Goal: Task Accomplishment & Management: Use online tool/utility

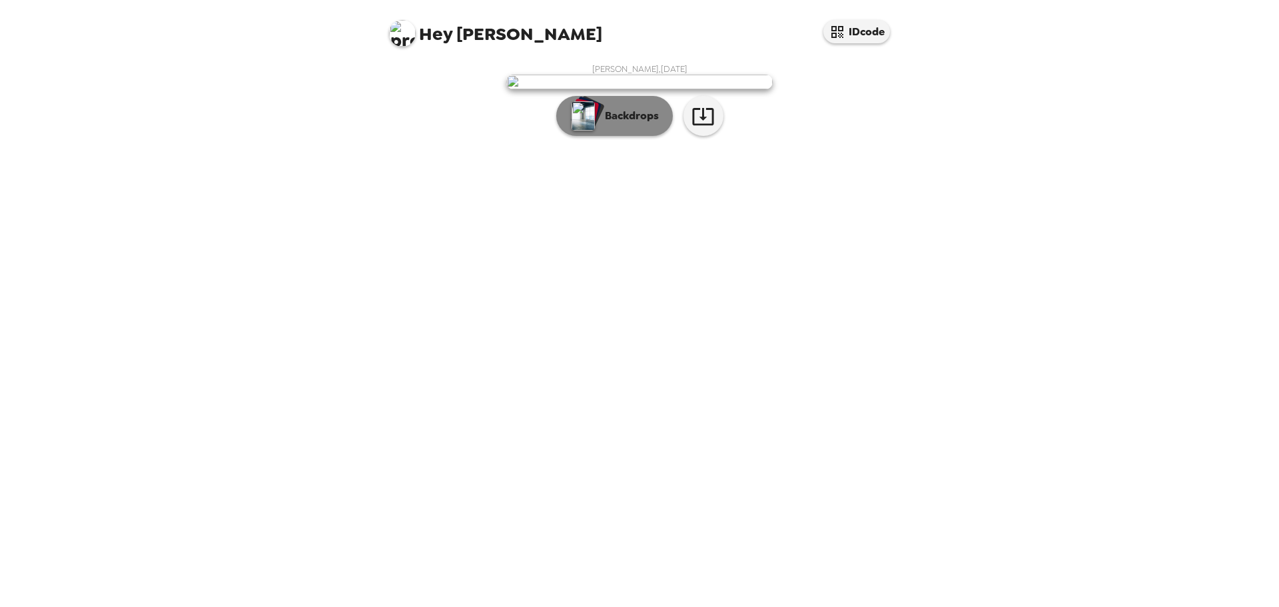
click at [628, 124] on p "Backdrops" at bounding box center [628, 116] width 61 height 16
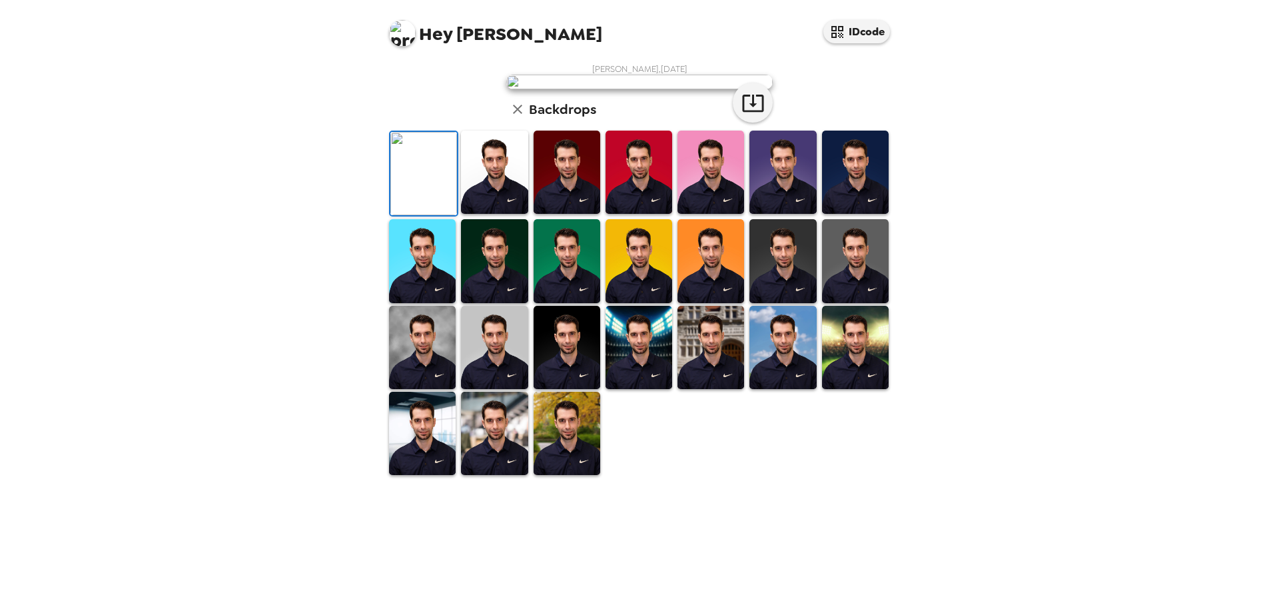
scroll to position [133, 0]
click at [478, 214] on img at bounding box center [494, 172] width 67 height 83
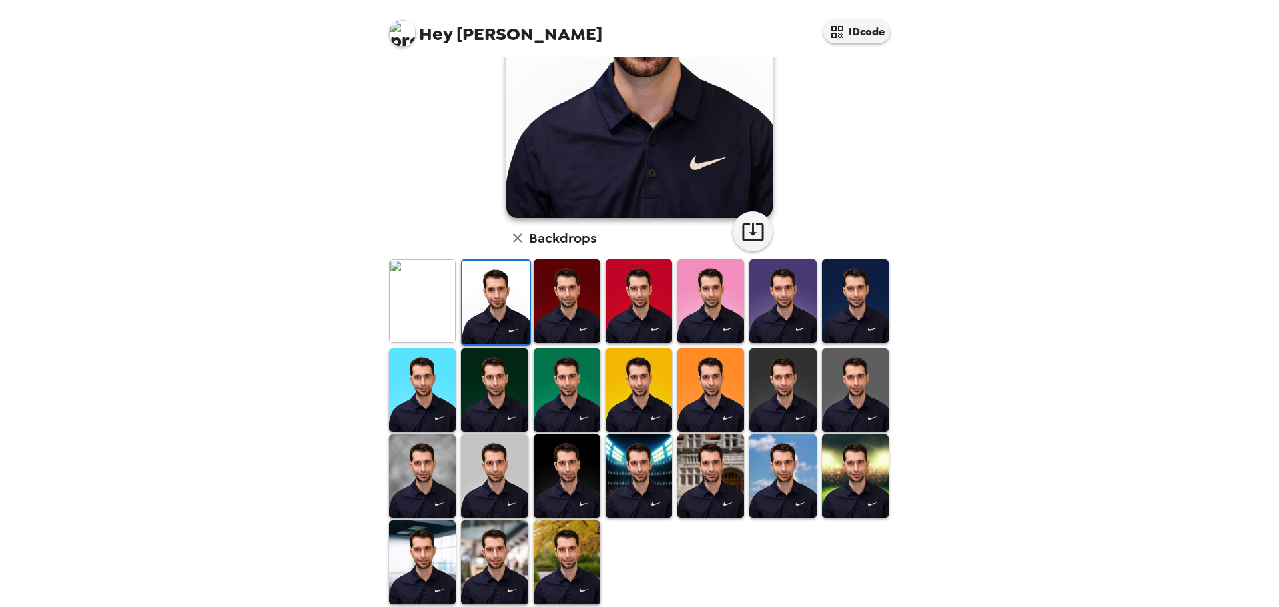
scroll to position [201, 0]
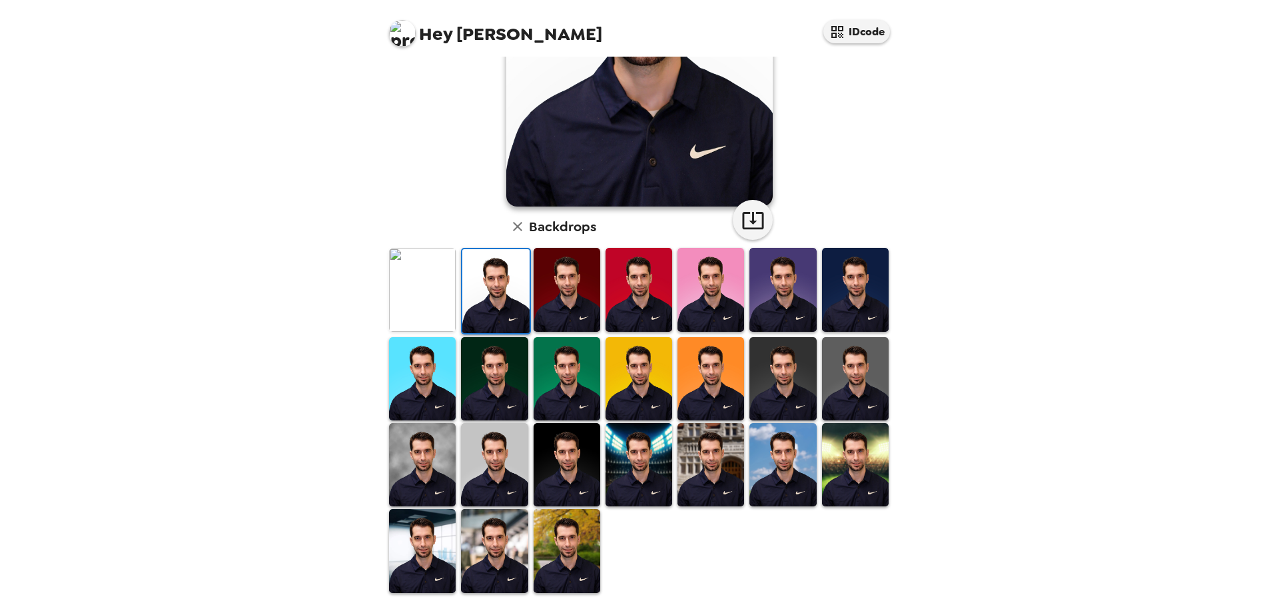
click at [494, 555] on img at bounding box center [494, 550] width 67 height 83
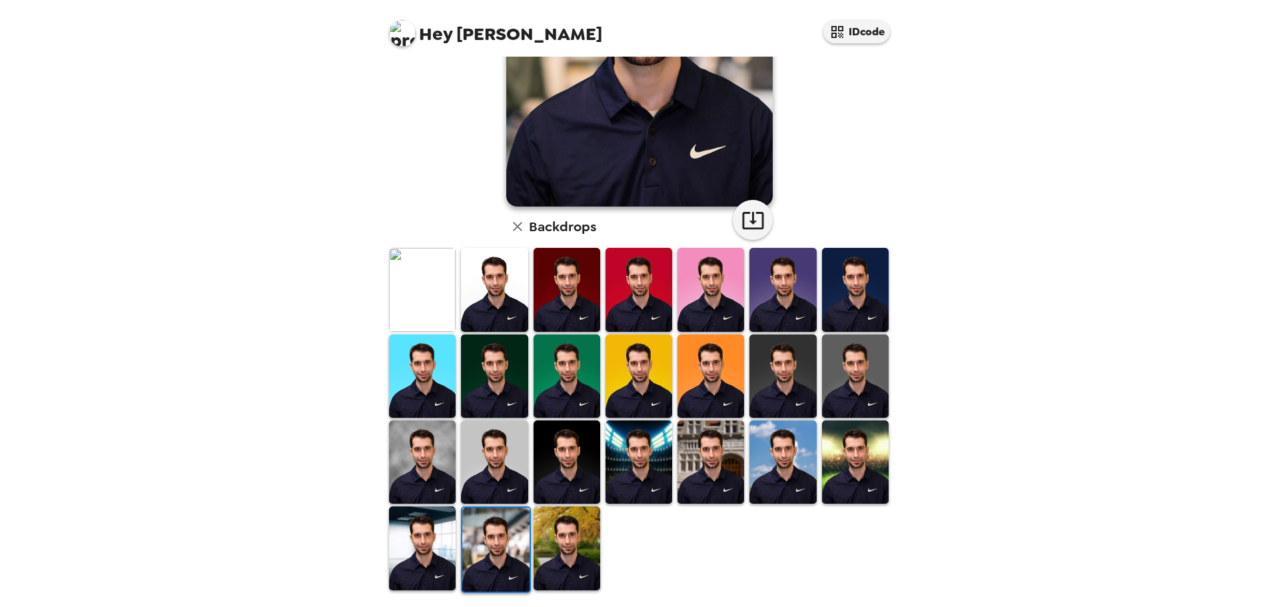
click at [432, 551] on img at bounding box center [422, 547] width 67 height 83
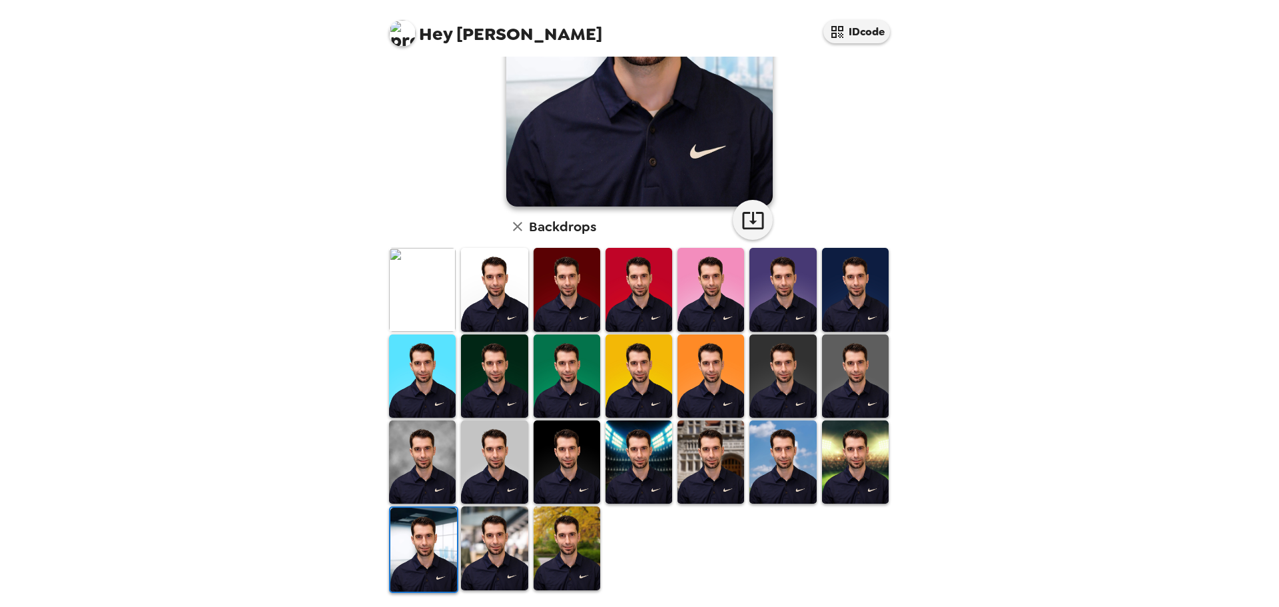
click at [494, 451] on img at bounding box center [494, 461] width 67 height 83
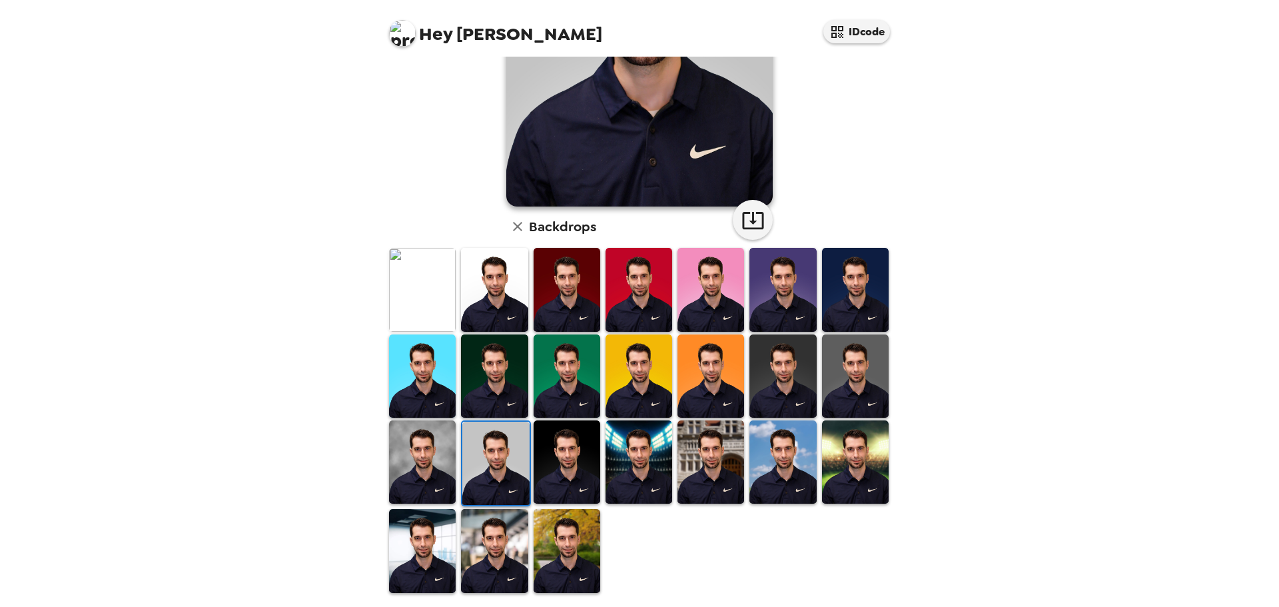
click at [422, 456] on img at bounding box center [422, 461] width 67 height 83
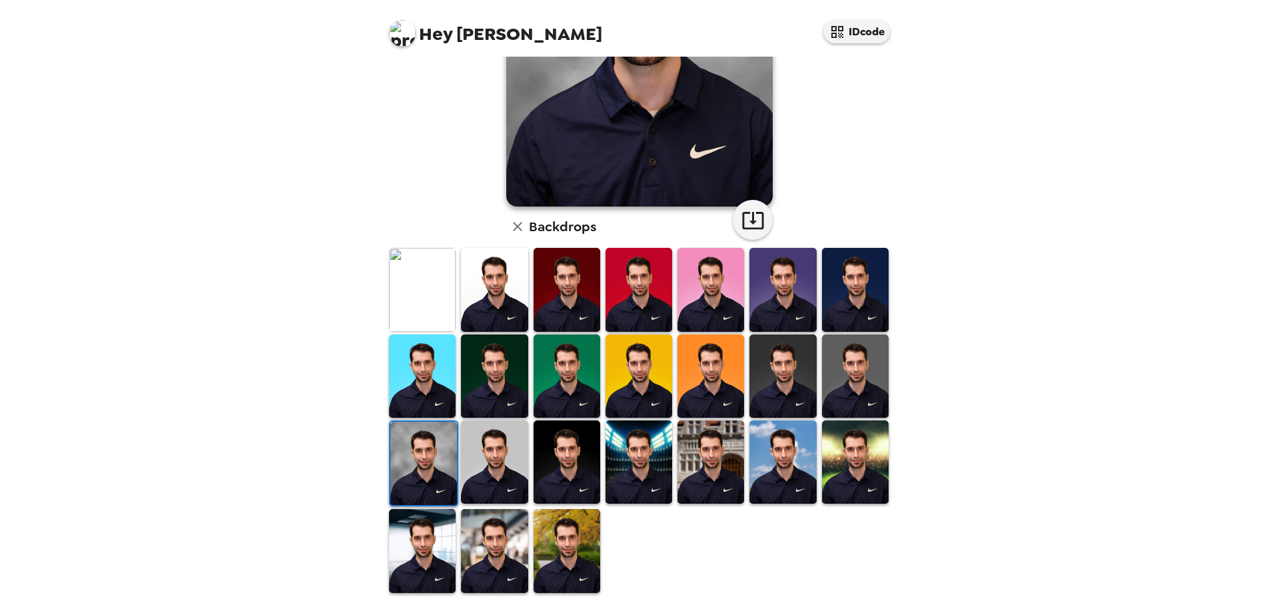
click at [796, 355] on img at bounding box center [782, 375] width 67 height 83
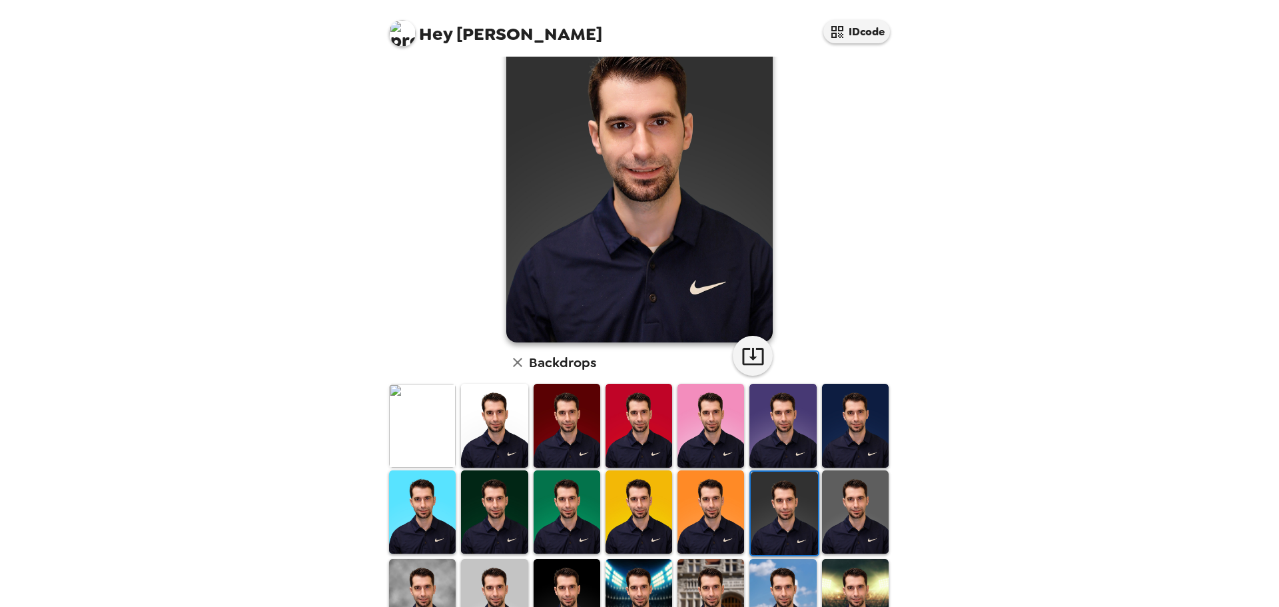
scroll to position [135, 0]
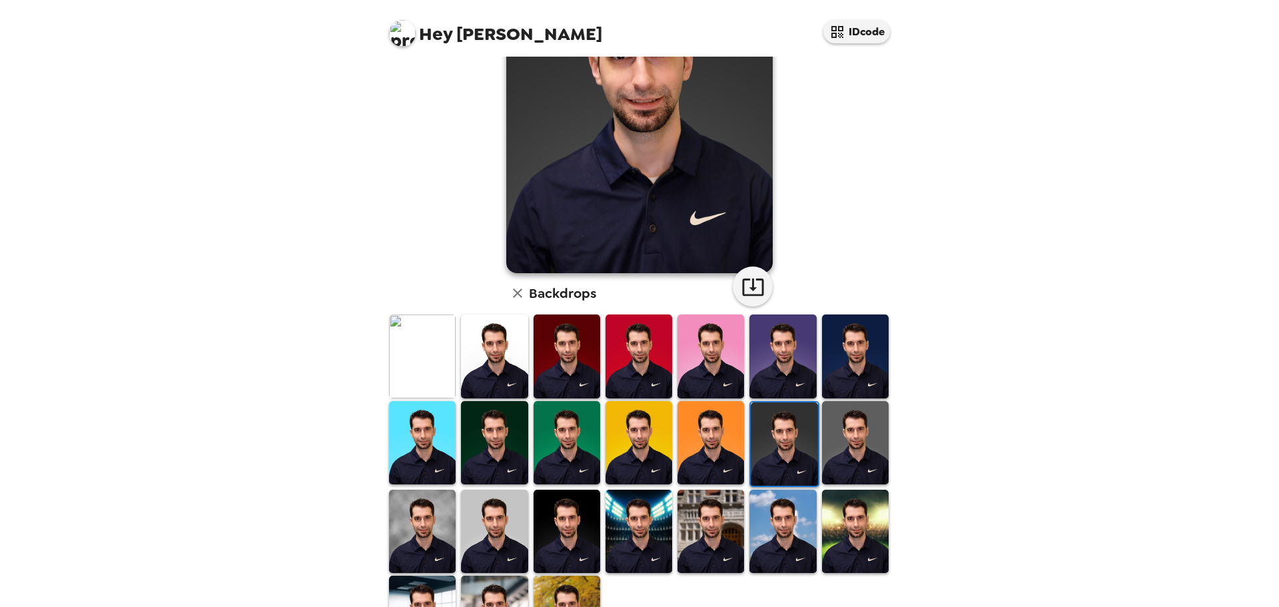
click at [842, 410] on img at bounding box center [855, 442] width 67 height 83
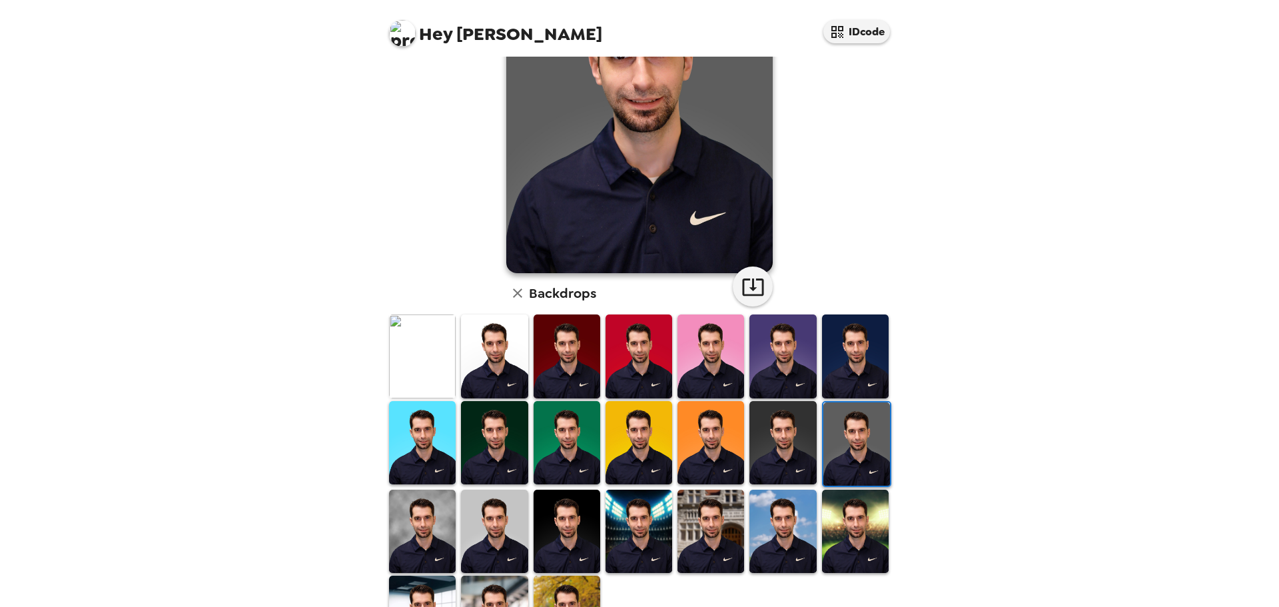
click at [843, 530] on img at bounding box center [855, 531] width 67 height 83
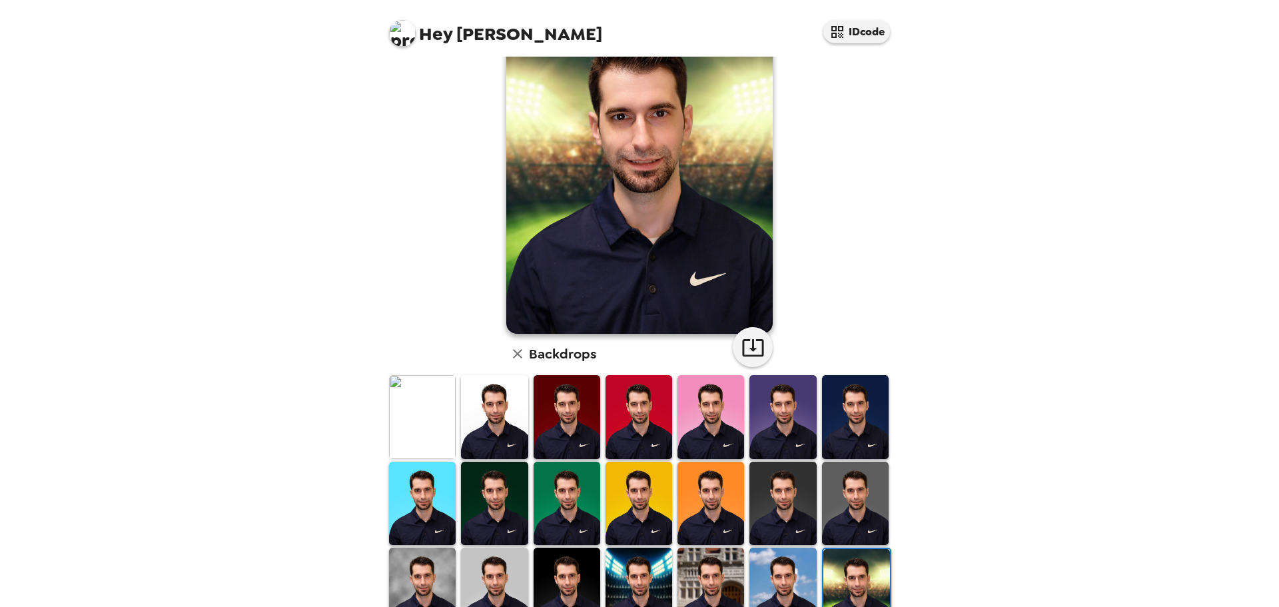
scroll to position [133, 0]
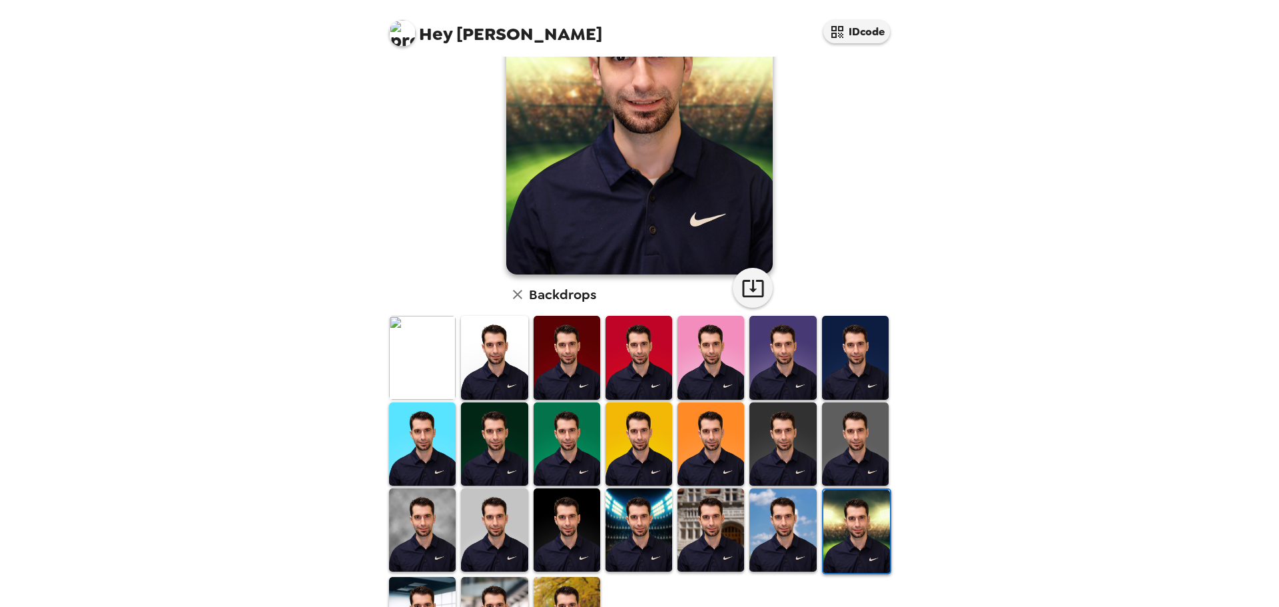
click at [496, 524] on img at bounding box center [494, 529] width 67 height 83
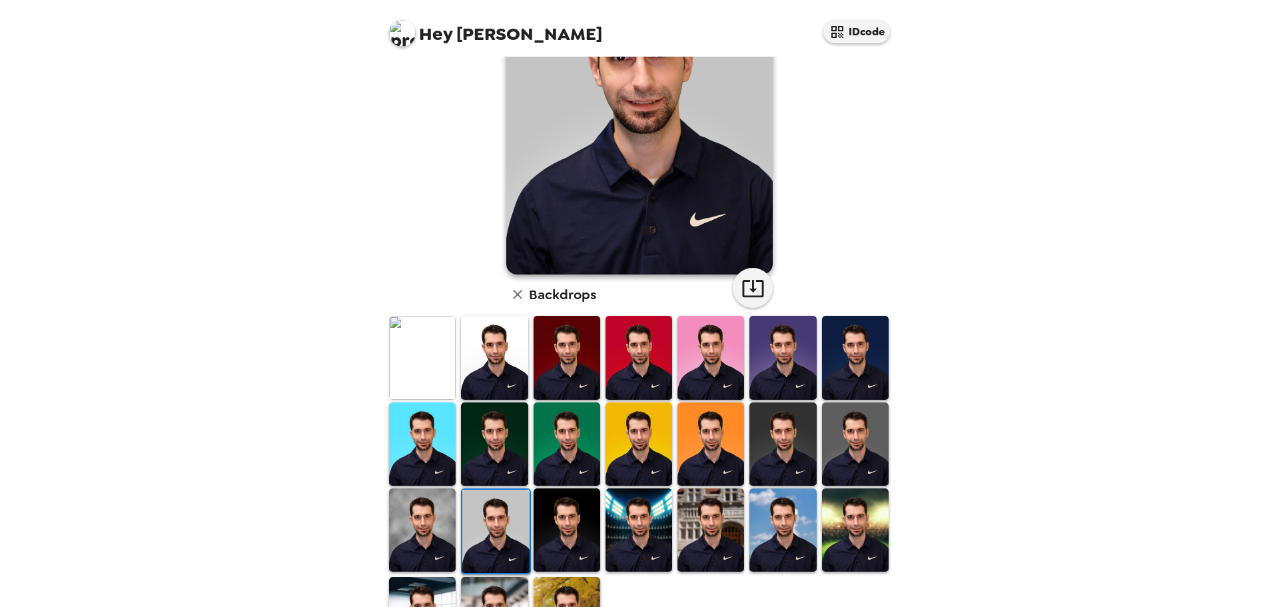
scroll to position [0, 0]
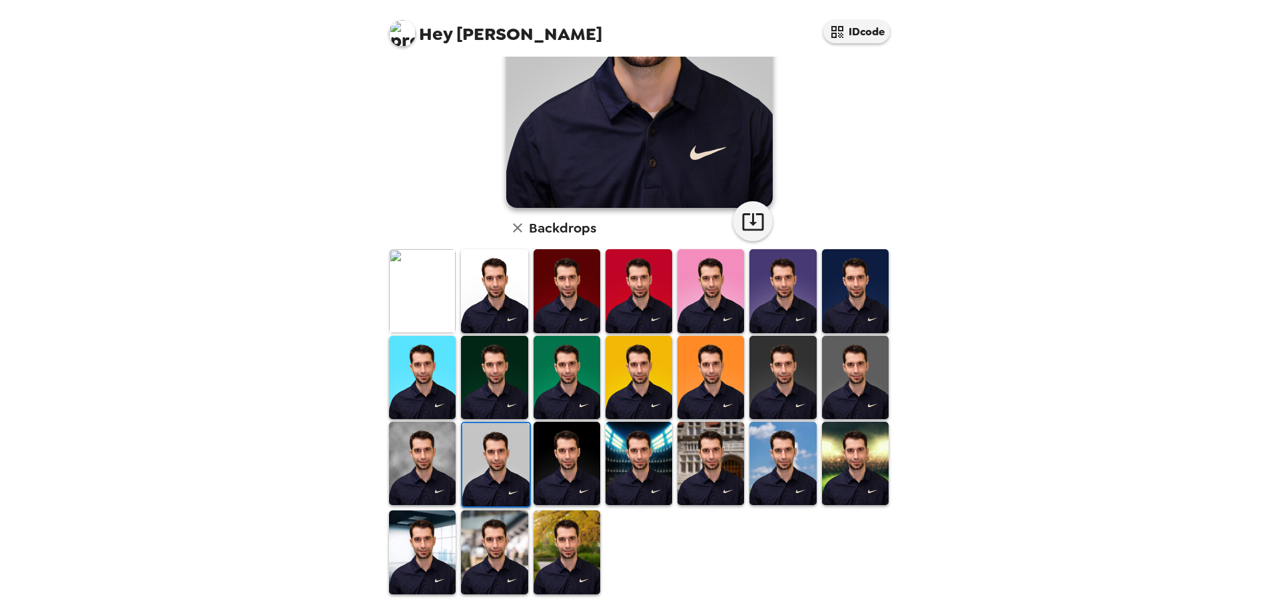
click at [489, 295] on img at bounding box center [494, 290] width 67 height 83
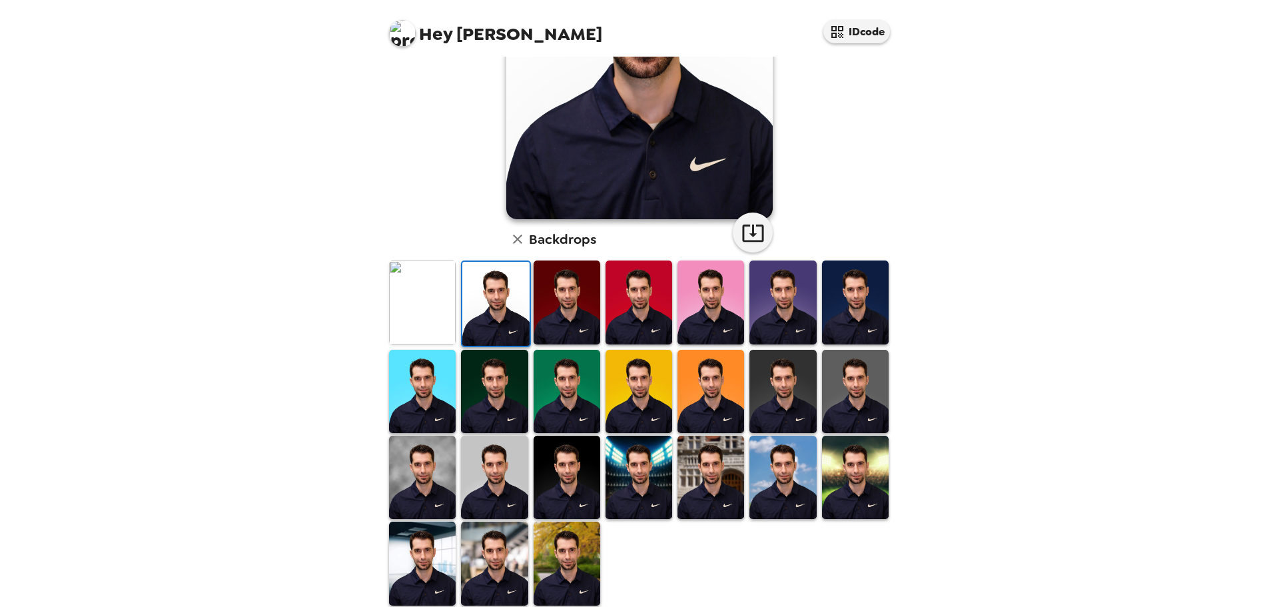
scroll to position [201, 0]
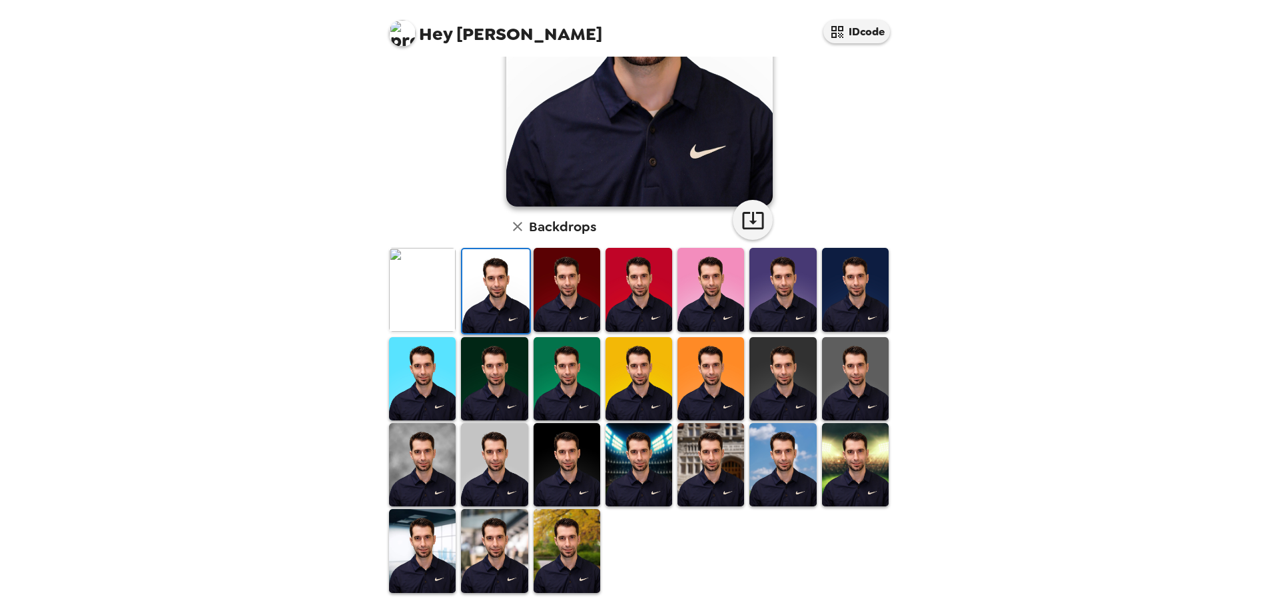
click at [424, 544] on img at bounding box center [422, 550] width 67 height 83
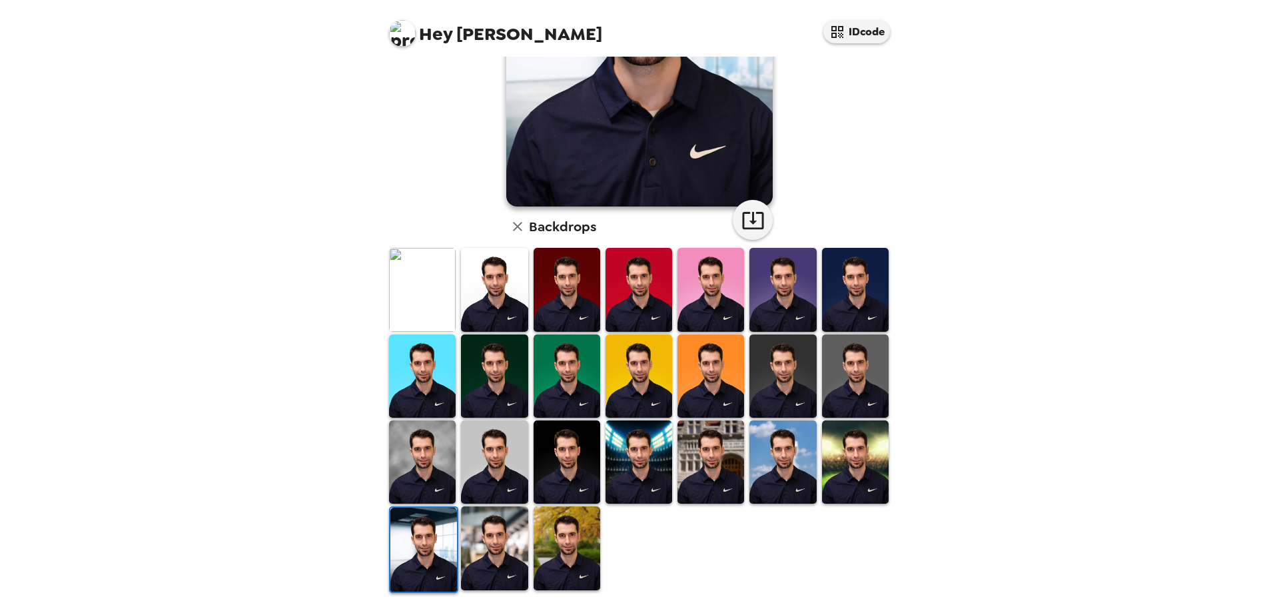
click at [548, 554] on img at bounding box center [567, 547] width 67 height 83
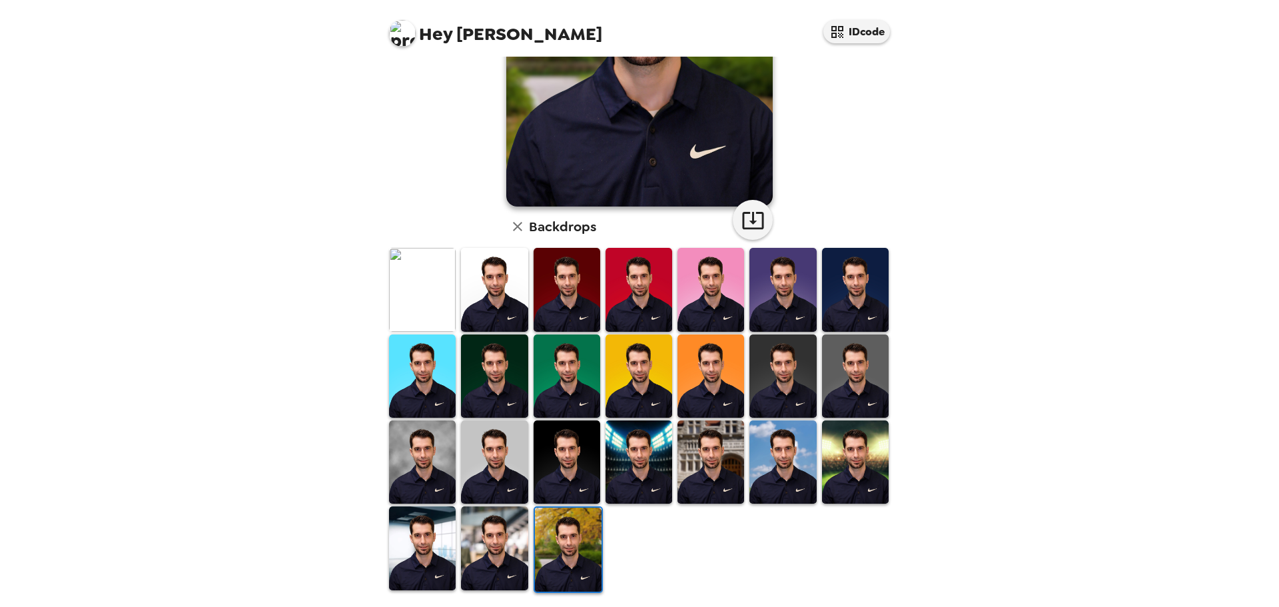
click at [490, 536] on img at bounding box center [494, 547] width 67 height 83
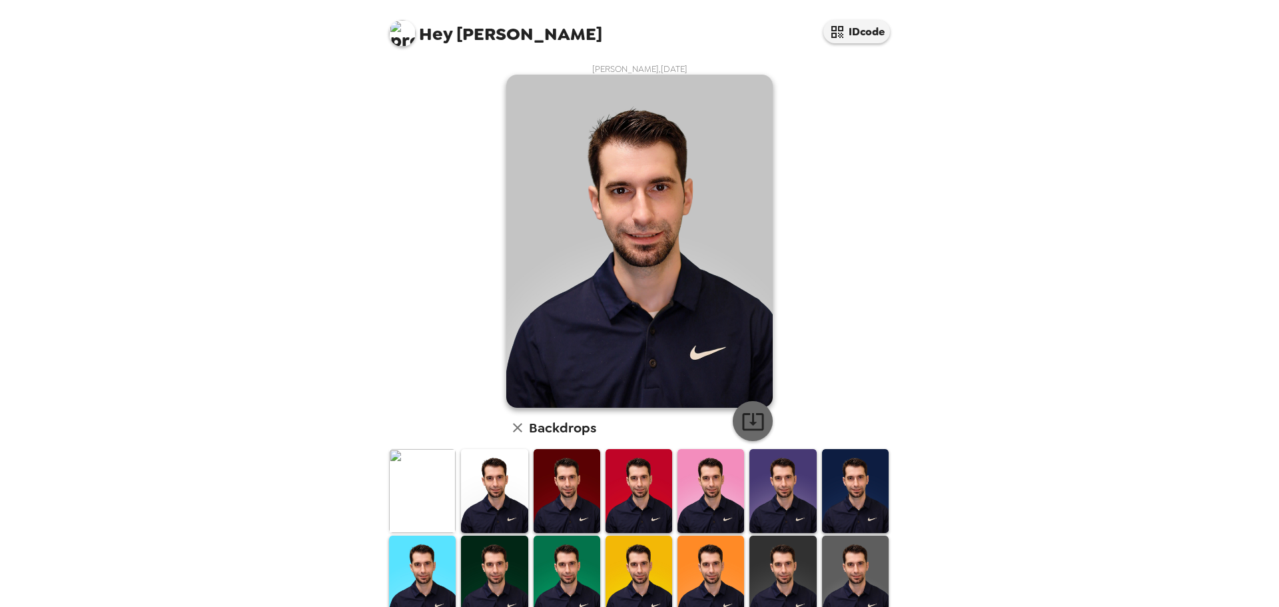
click at [756, 422] on icon "button" at bounding box center [752, 421] width 23 height 23
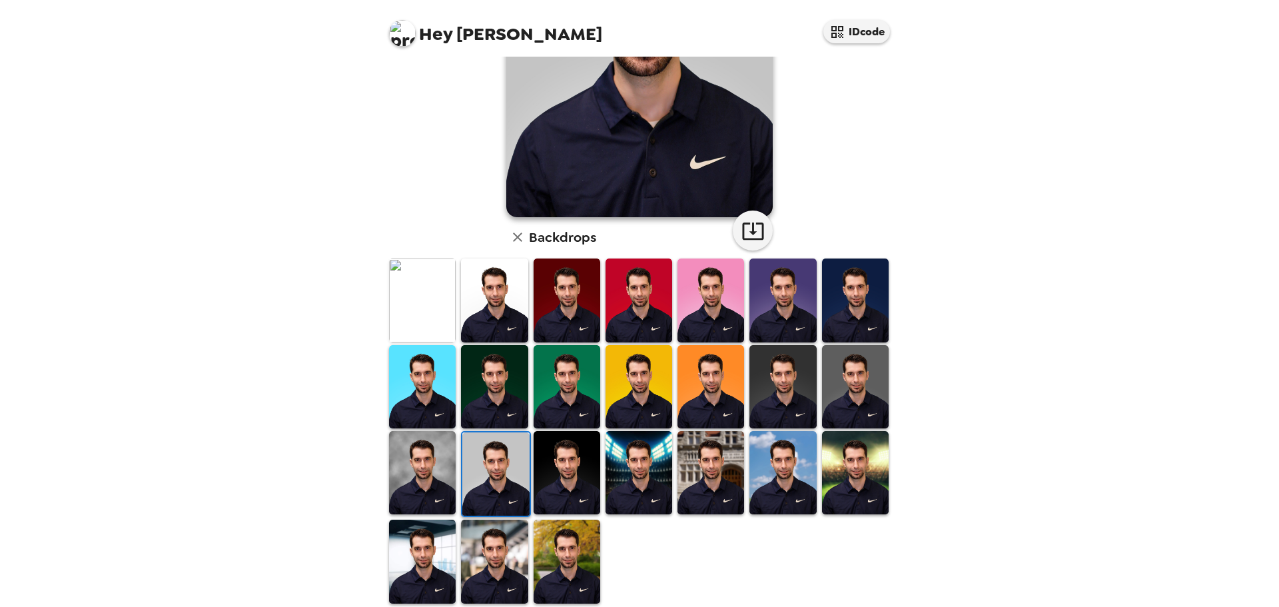
scroll to position [201, 0]
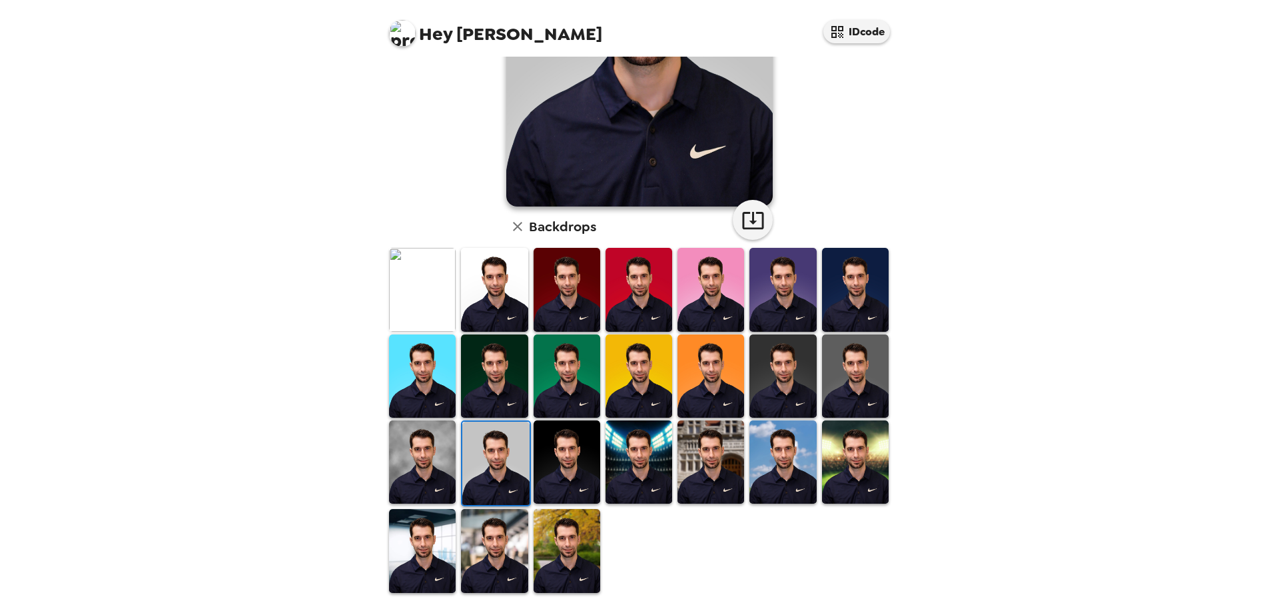
click at [440, 537] on img at bounding box center [422, 550] width 67 height 83
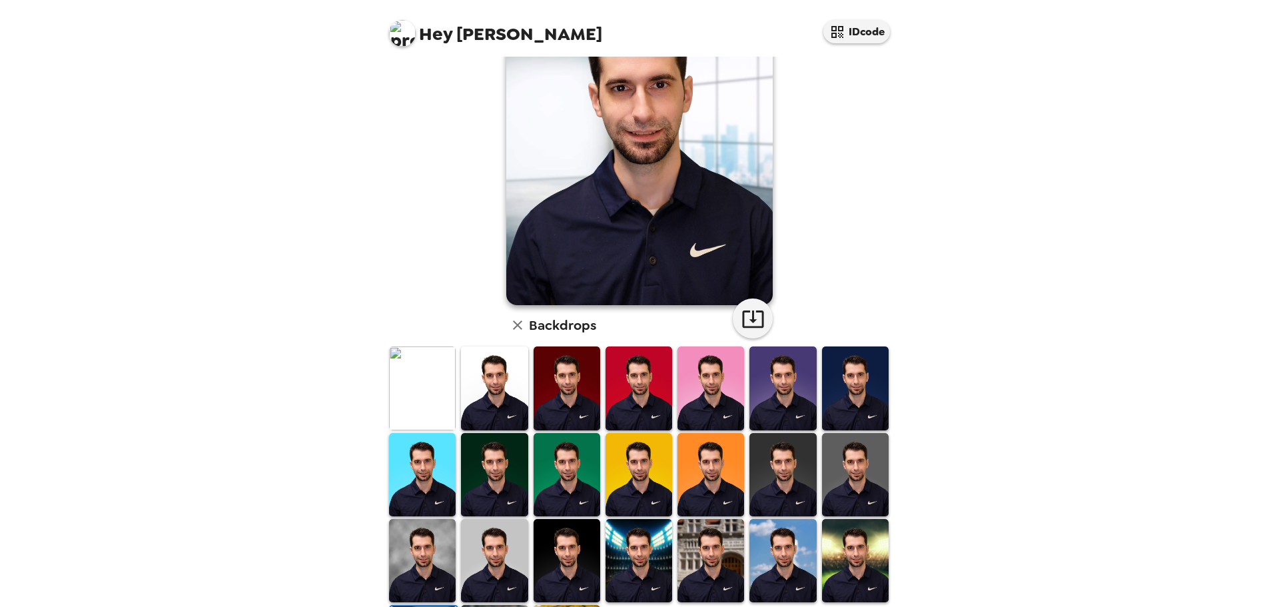
scroll to position [0, 0]
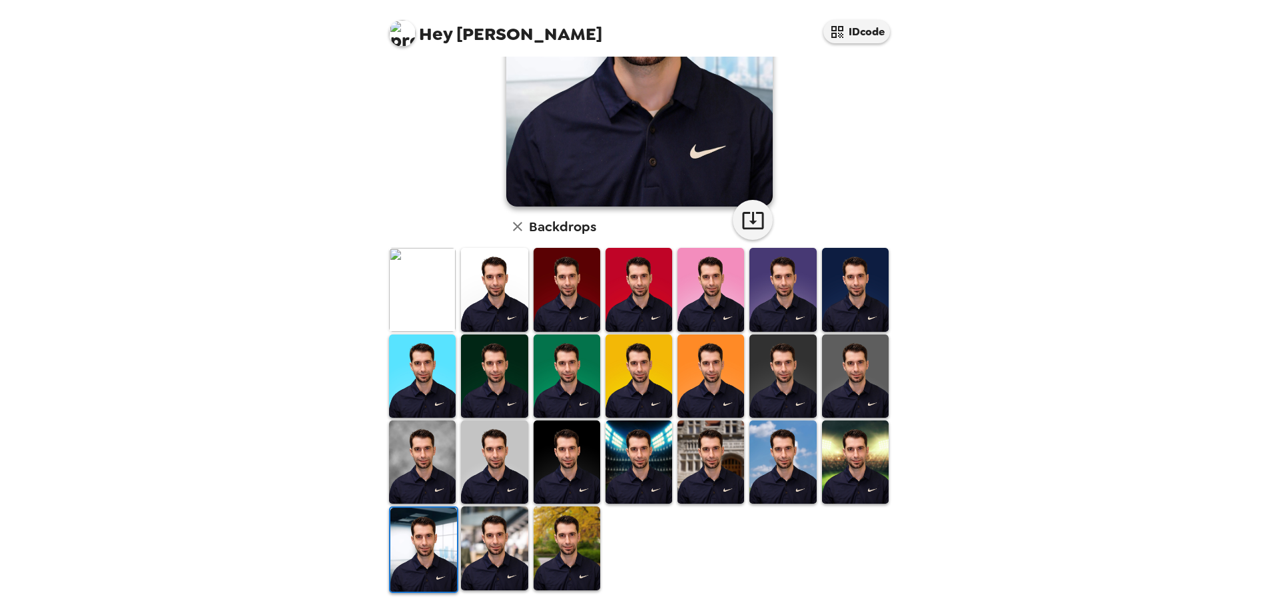
click at [493, 530] on img at bounding box center [494, 547] width 67 height 83
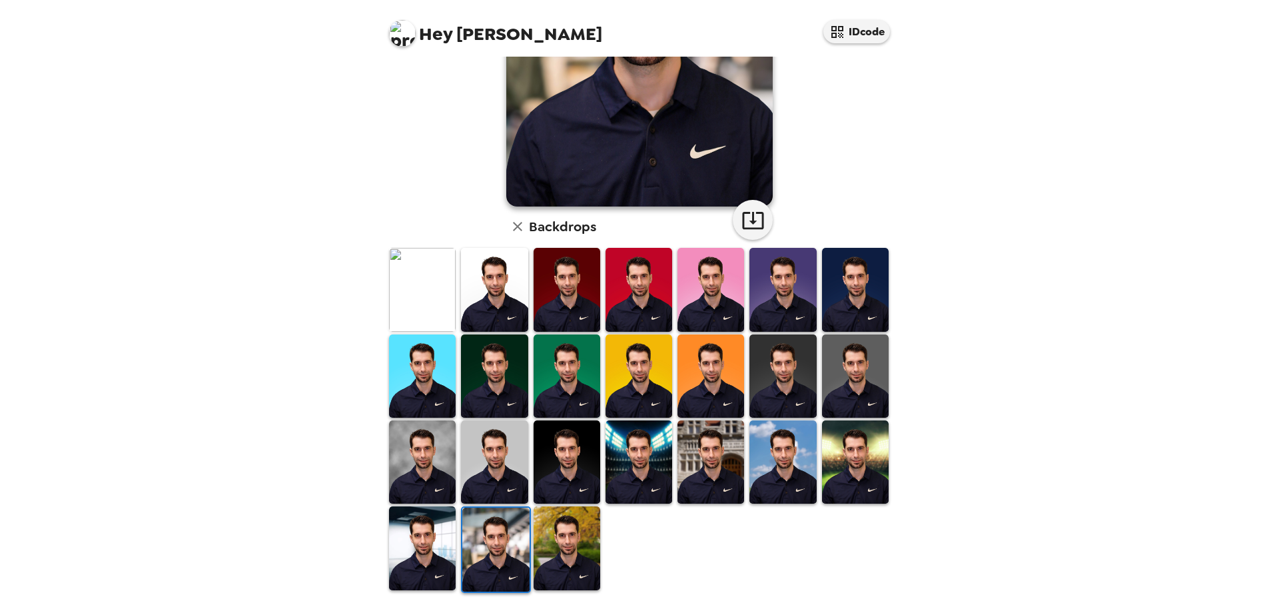
click at [436, 554] on img at bounding box center [422, 547] width 67 height 83
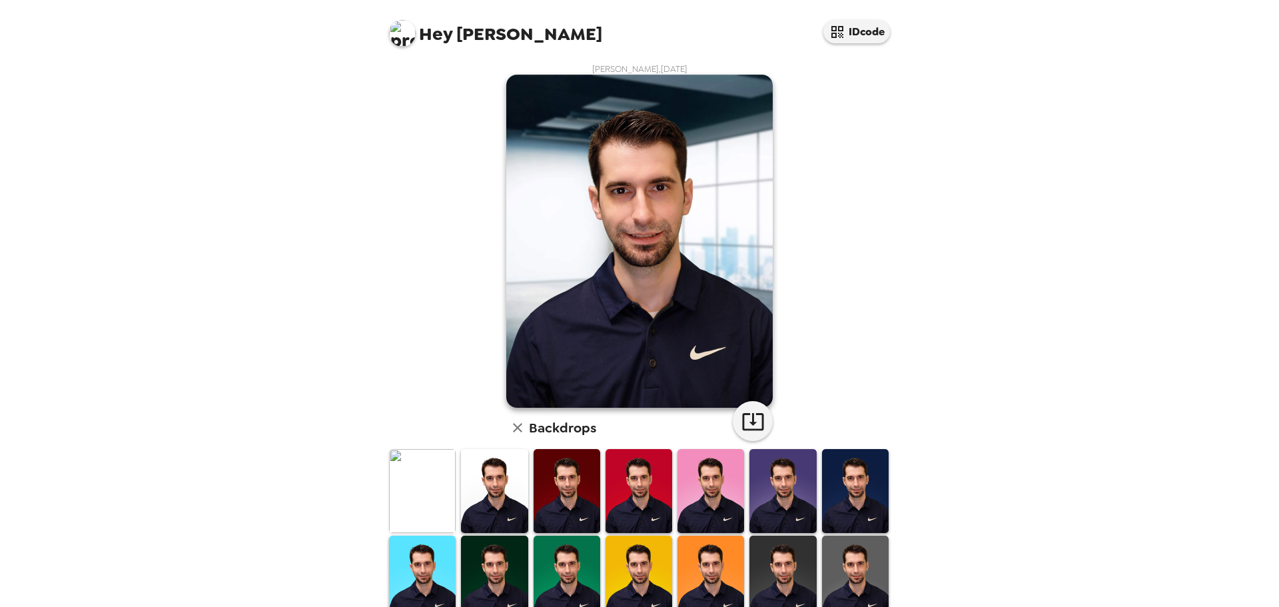
scroll to position [201, 0]
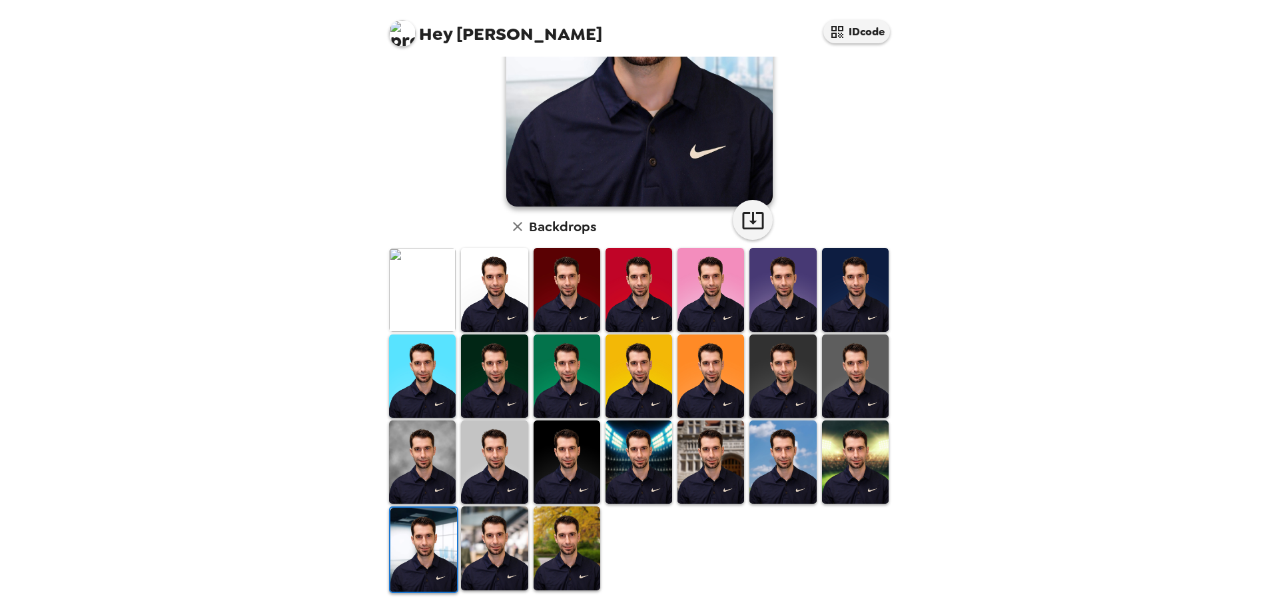
click at [435, 429] on img at bounding box center [422, 461] width 67 height 83
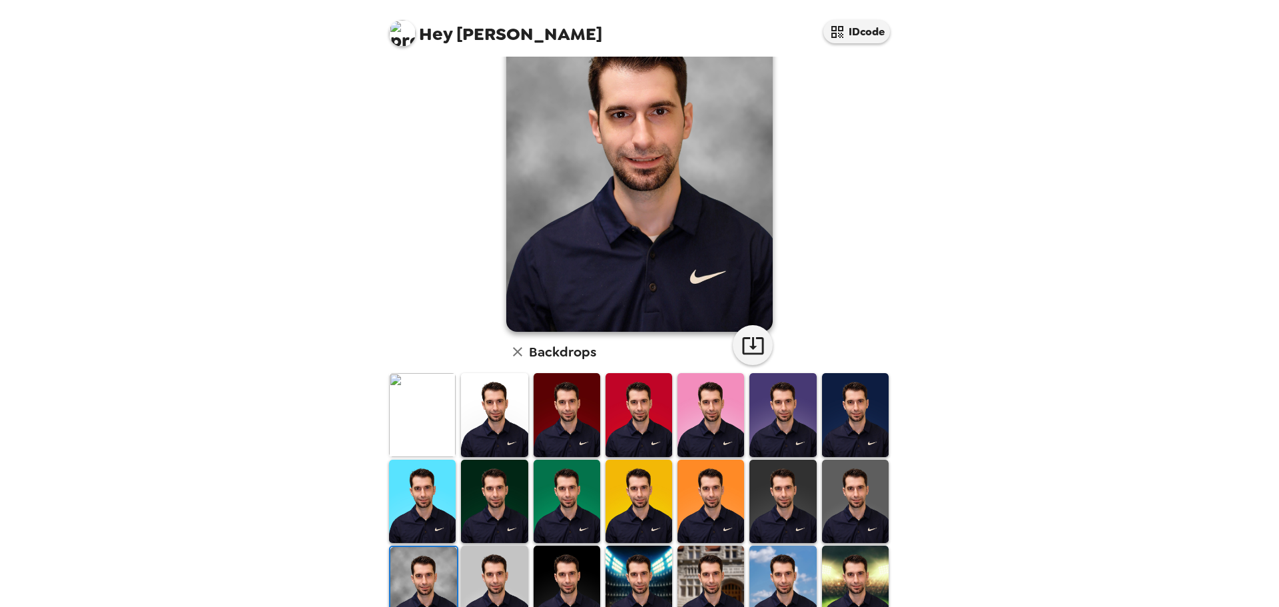
scroll to position [0, 0]
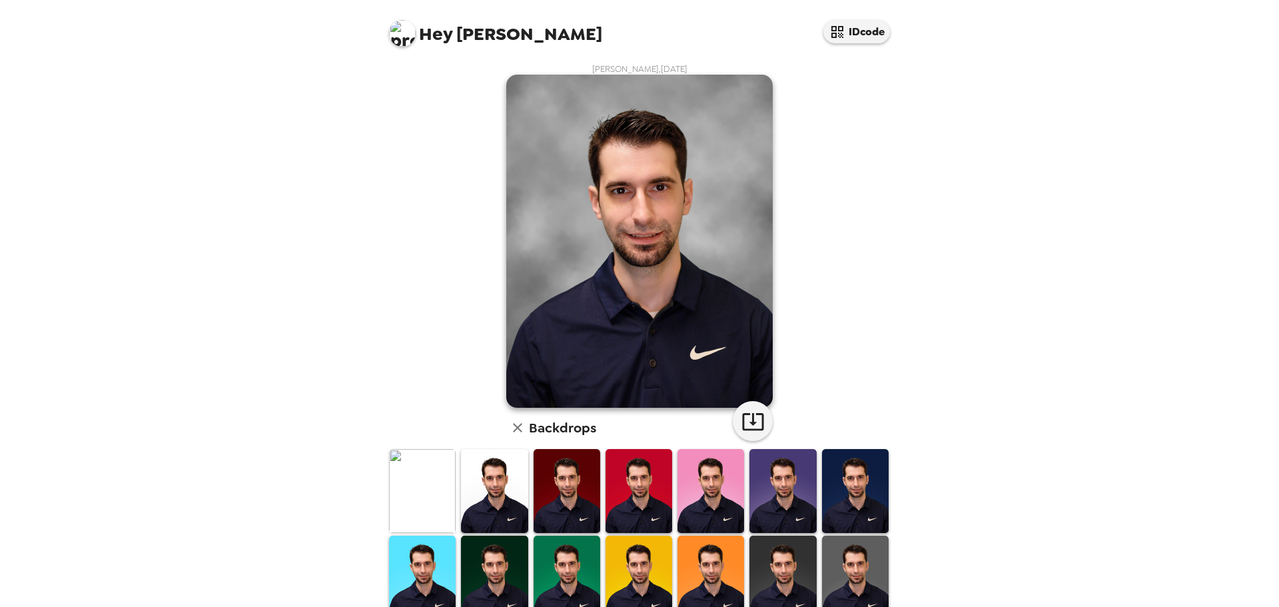
click at [420, 474] on img at bounding box center [422, 490] width 67 height 83
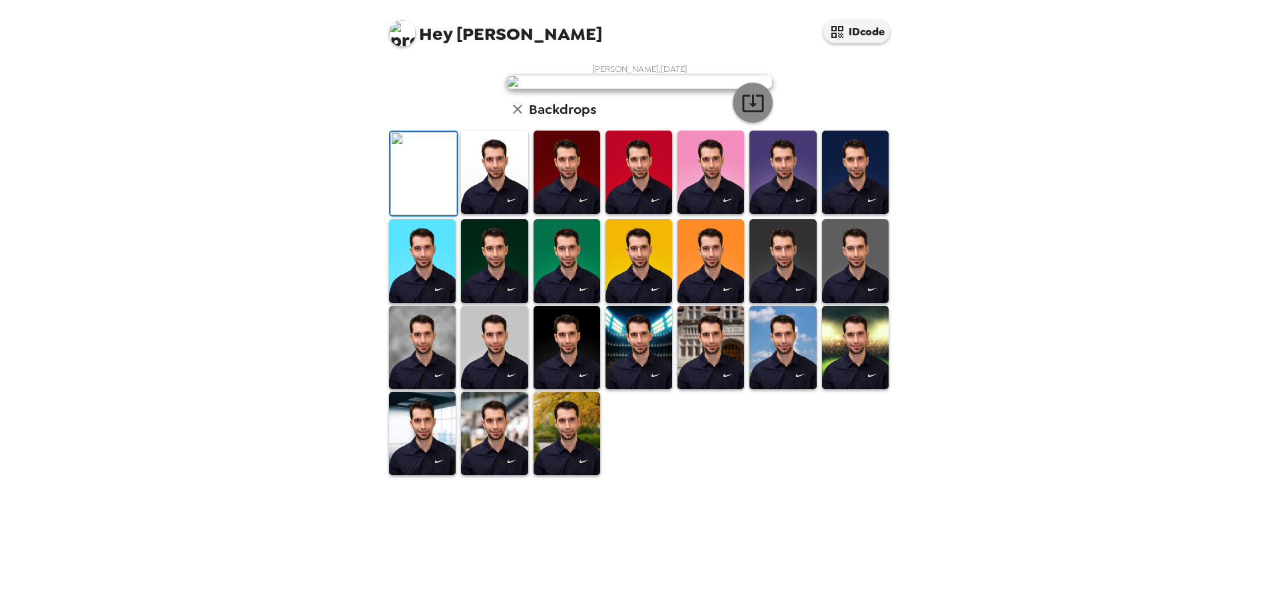
click at [741, 115] on icon "button" at bounding box center [752, 102] width 23 height 23
click at [492, 214] on img at bounding box center [494, 172] width 67 height 83
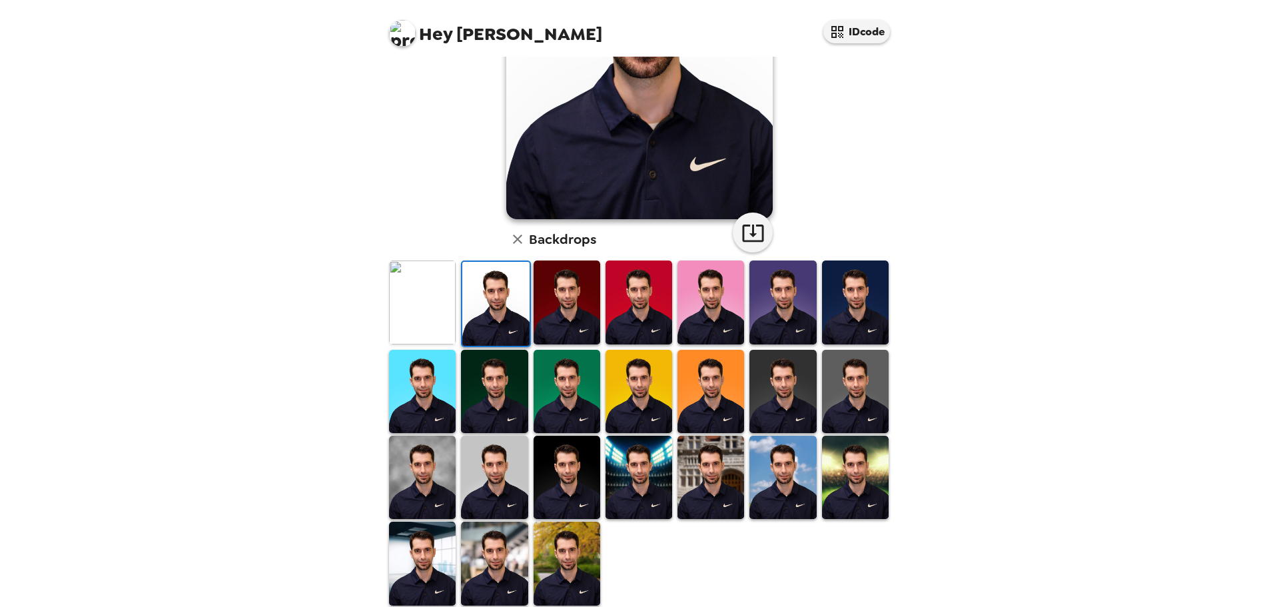
scroll to position [201, 0]
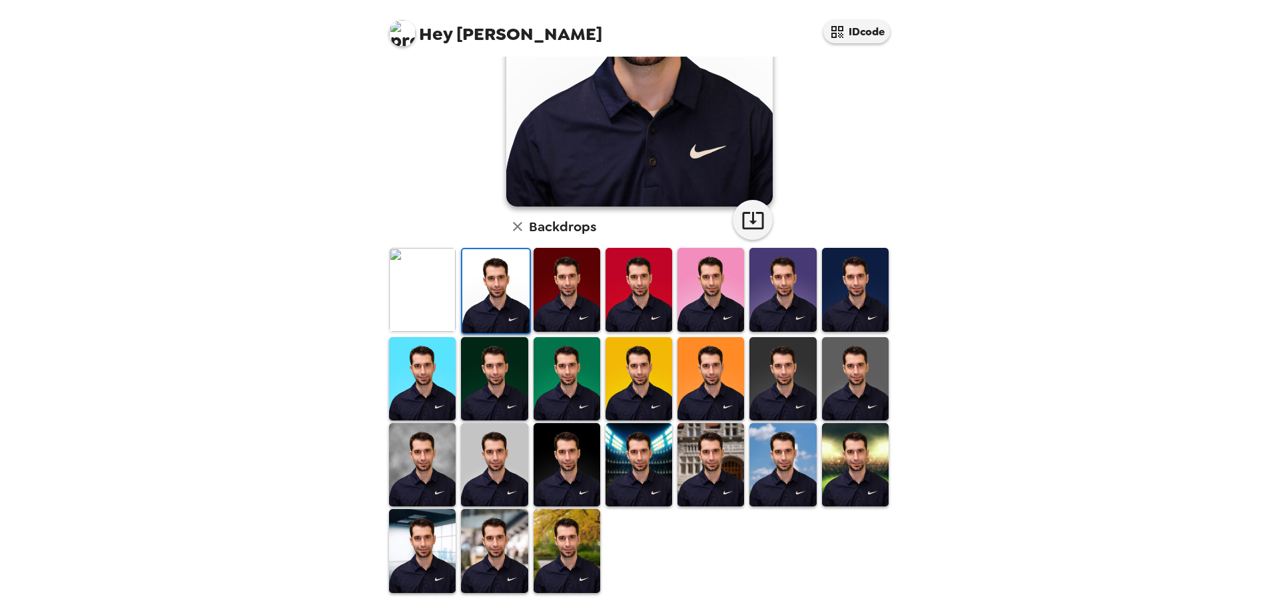
click at [486, 541] on img at bounding box center [494, 550] width 67 height 83
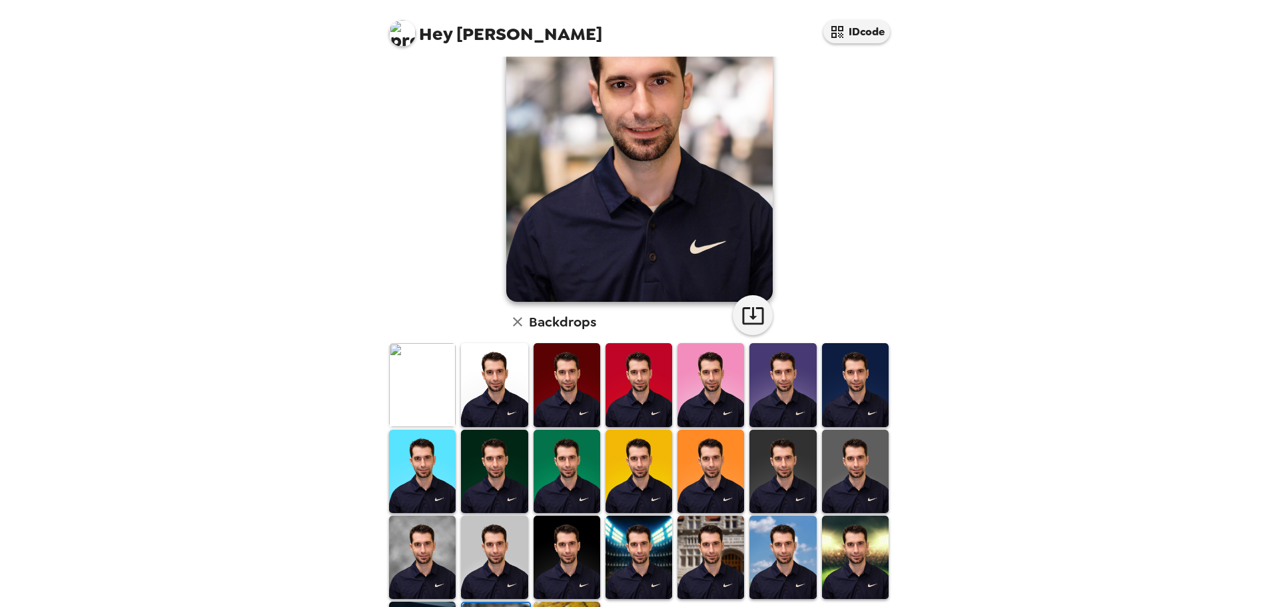
scroll to position [0, 0]
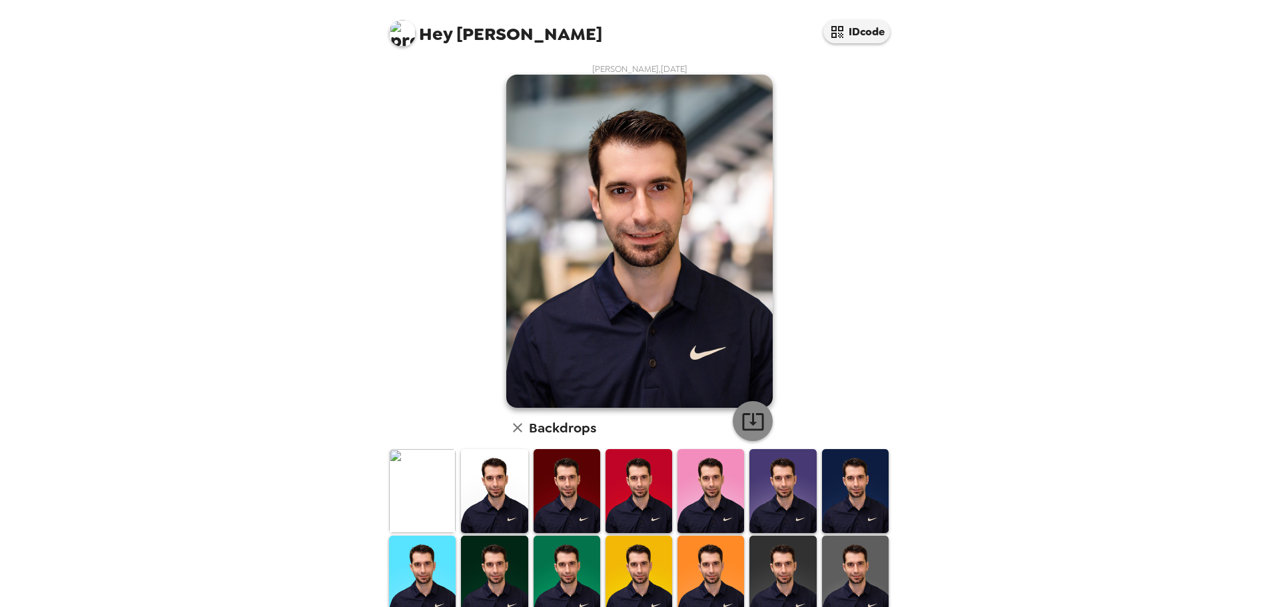
click at [735, 419] on button "button" at bounding box center [753, 421] width 40 height 40
